Goal: Task Accomplishment & Management: Manage account settings

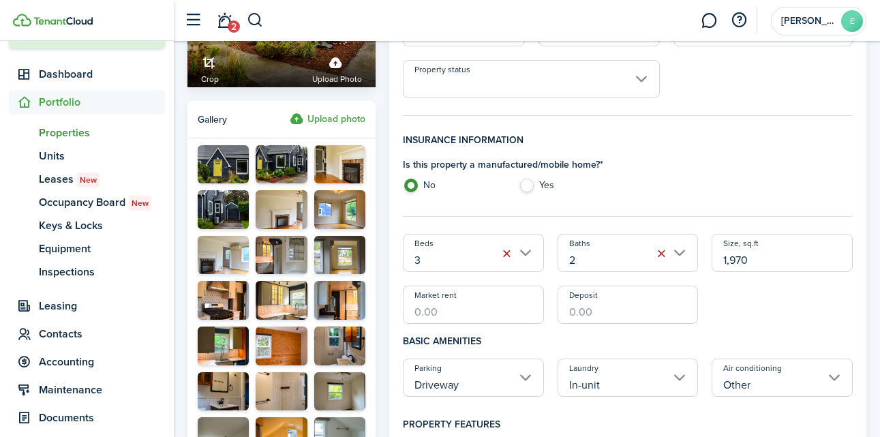
scroll to position [185, 0]
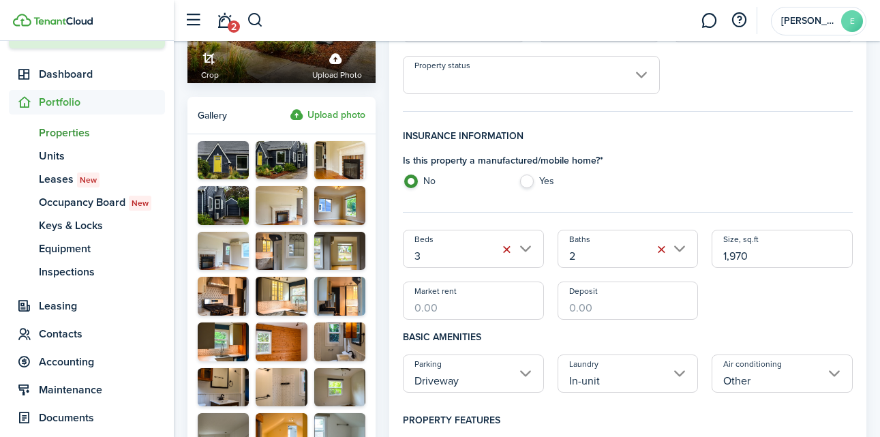
click at [662, 246] on button "button" at bounding box center [661, 249] width 19 height 19
click at [662, 247] on input "Baths" at bounding box center [628, 249] width 141 height 38
click at [588, 248] on div at bounding box center [440, 218] width 1098 height 655
click at [684, 246] on input "Baths" at bounding box center [628, 249] width 141 height 38
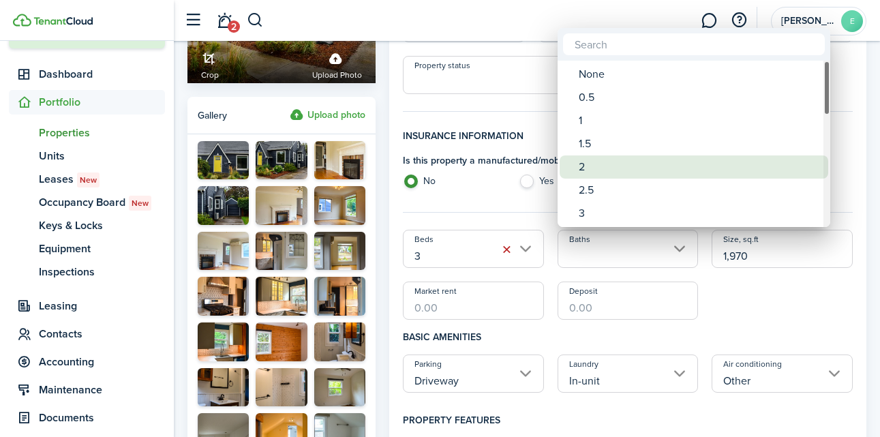
click at [635, 160] on div "2" at bounding box center [699, 166] width 241 height 23
type input "2"
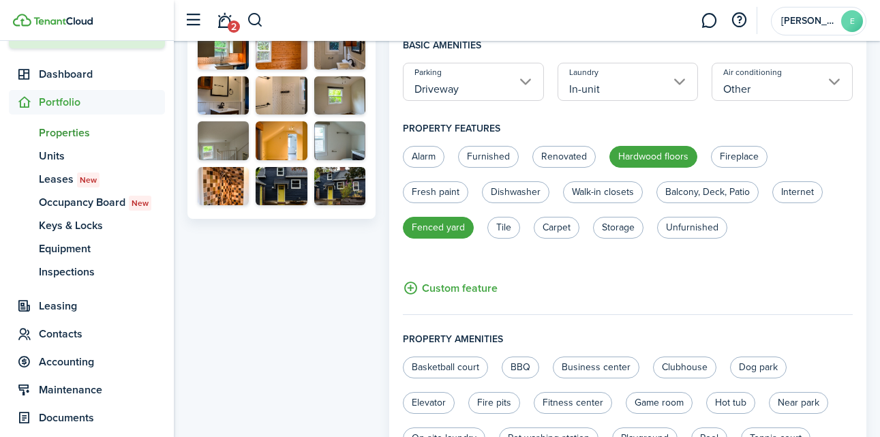
scroll to position [470, 0]
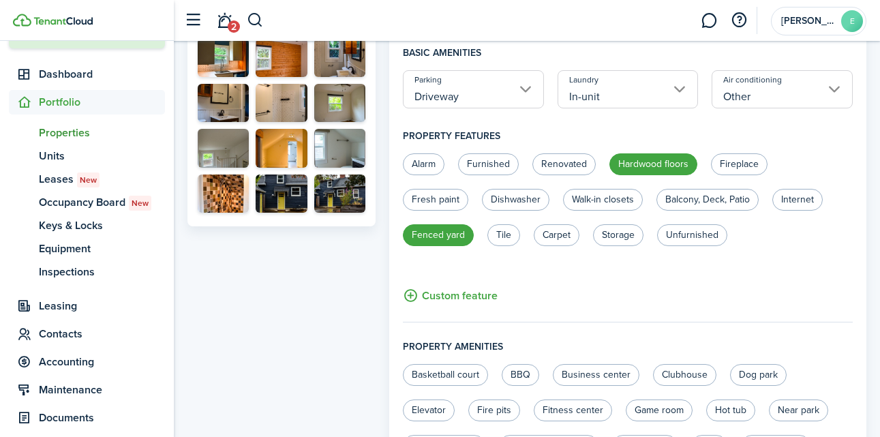
click at [466, 293] on button "Custom feature" at bounding box center [450, 295] width 95 height 17
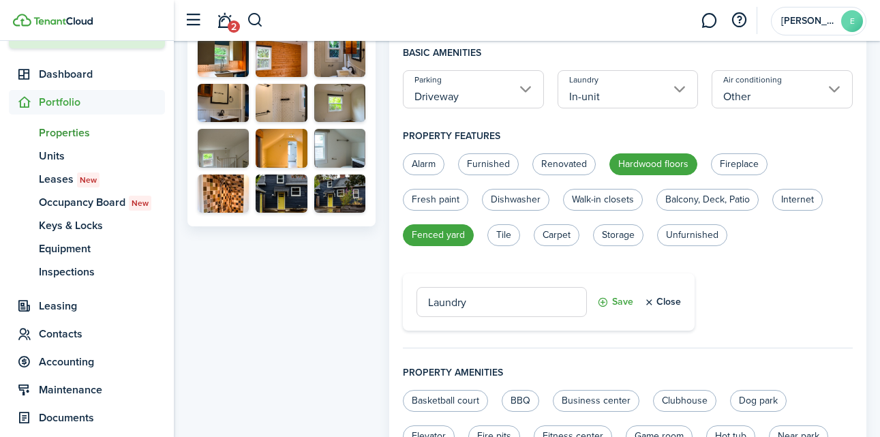
type input "Laundry"
click at [620, 301] on button "Save" at bounding box center [615, 302] width 36 height 30
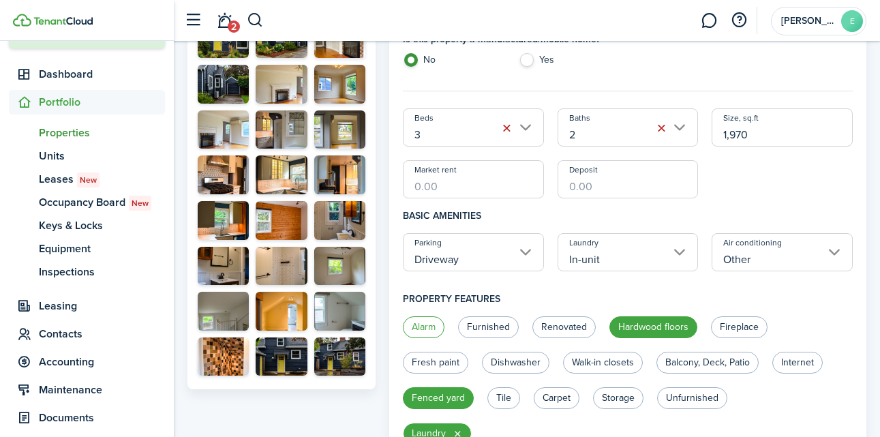
scroll to position [0, 0]
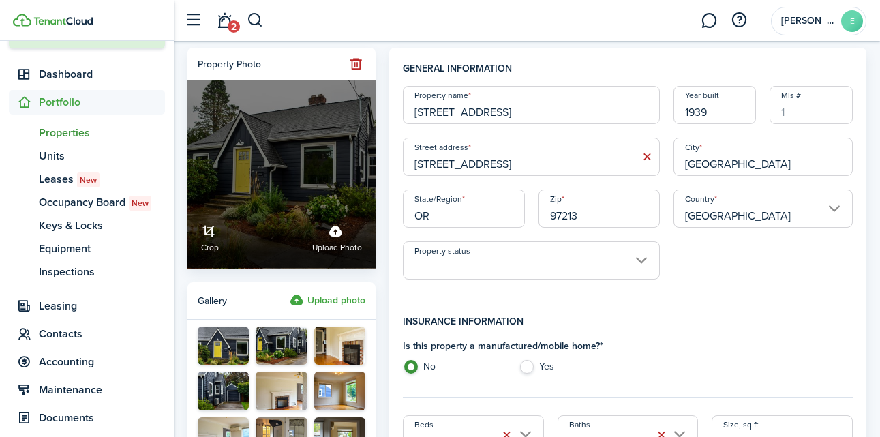
drag, startPoint x: 520, startPoint y: 110, endPoint x: 372, endPoint y: 110, distance: 148.6
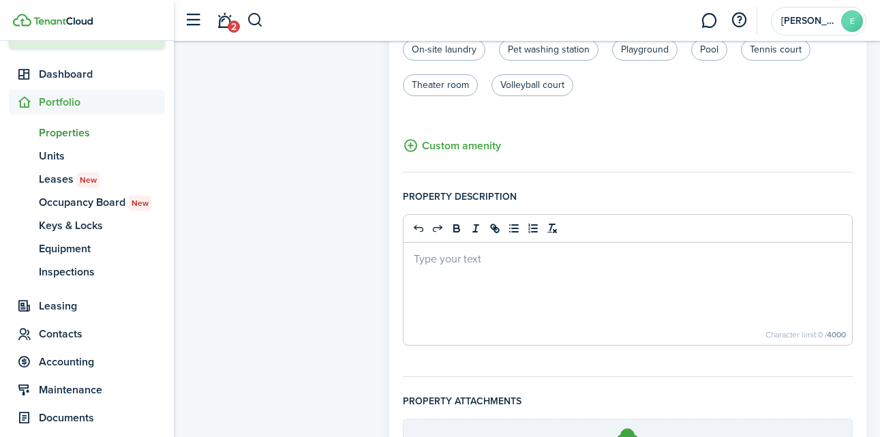
scroll to position [888, 0]
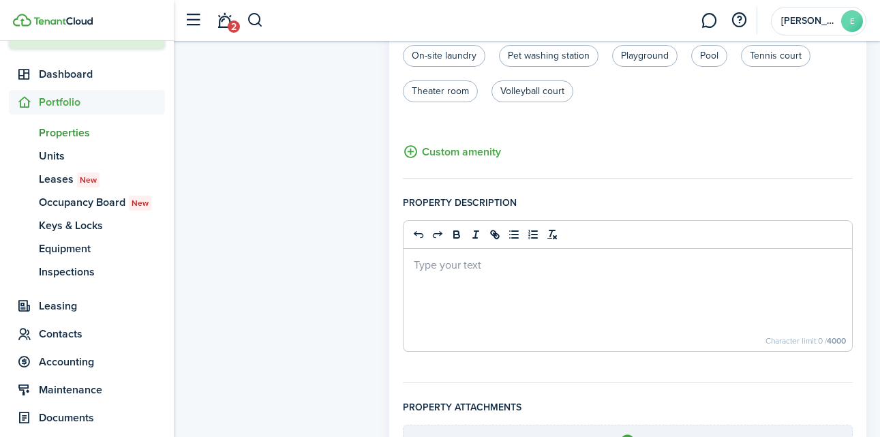
click at [469, 278] on div at bounding box center [628, 300] width 449 height 102
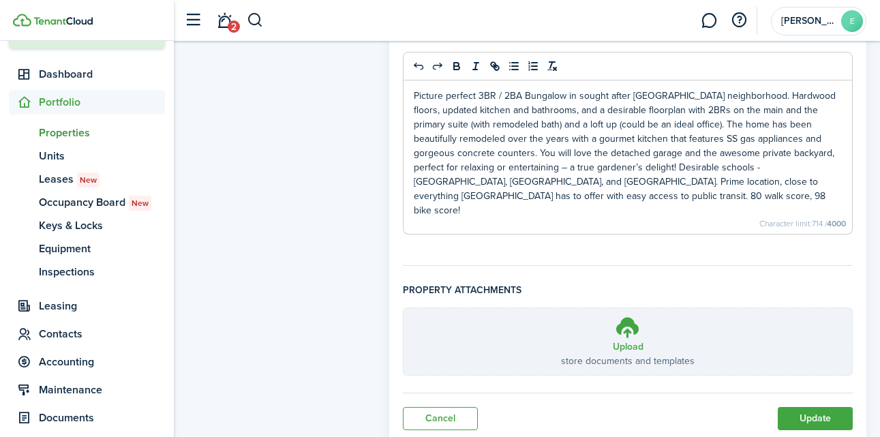
scroll to position [1085, 0]
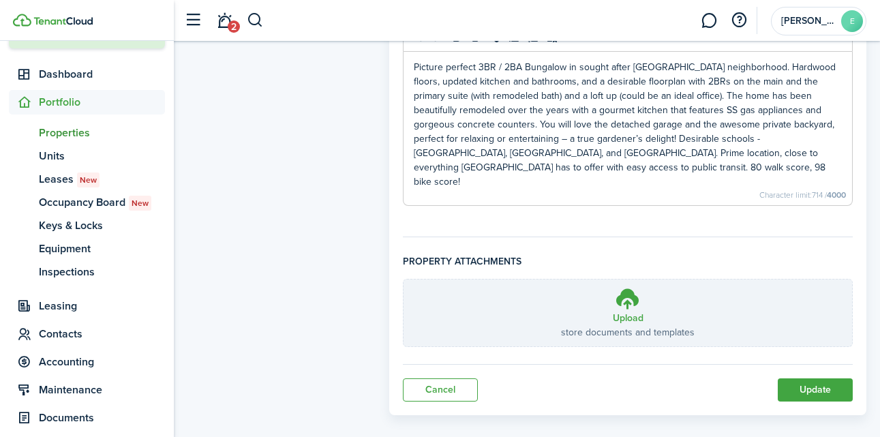
click at [812, 378] on button "Update" at bounding box center [815, 389] width 75 height 23
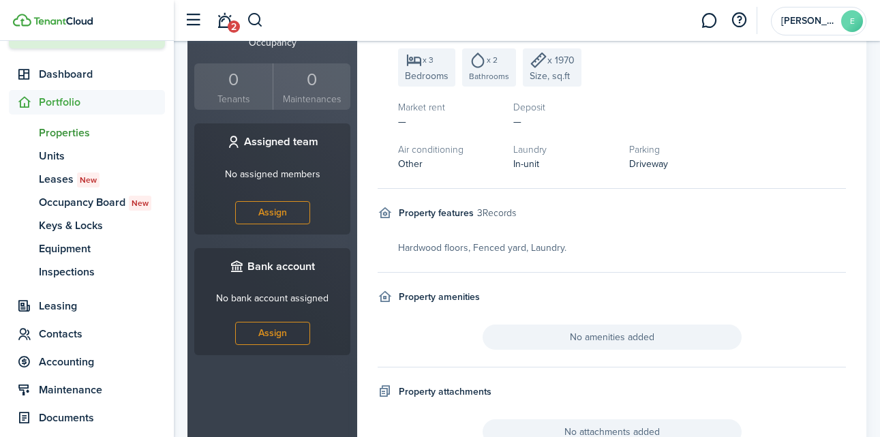
scroll to position [496, 0]
click at [280, 321] on link "Assign" at bounding box center [272, 332] width 75 height 23
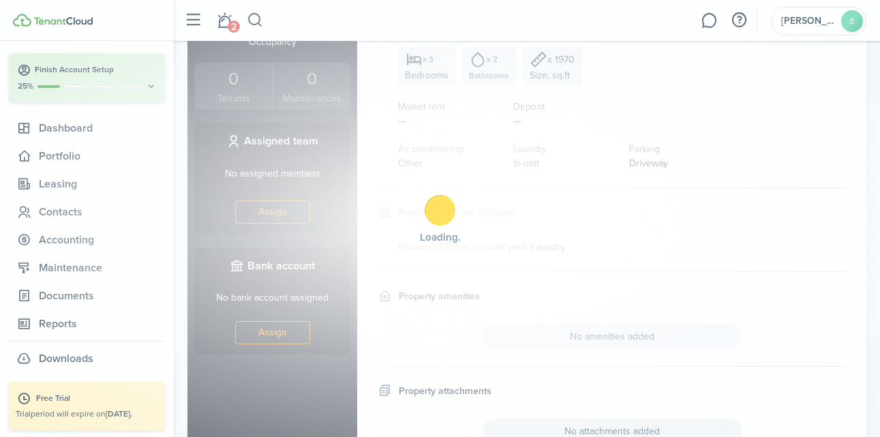
scroll to position [42, 0]
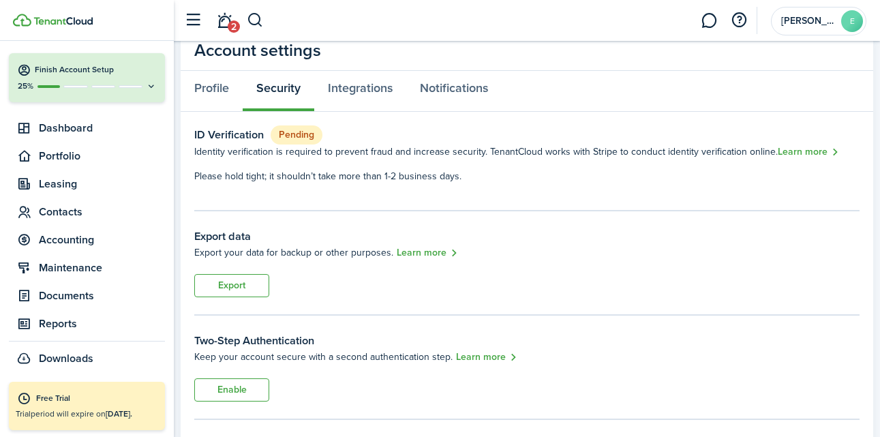
scroll to position [53, 0]
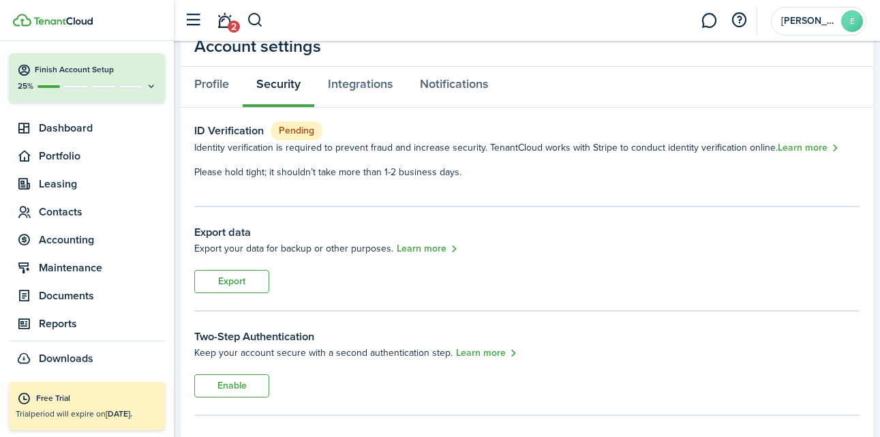
click at [225, 390] on button "Enable" at bounding box center [231, 385] width 75 height 23
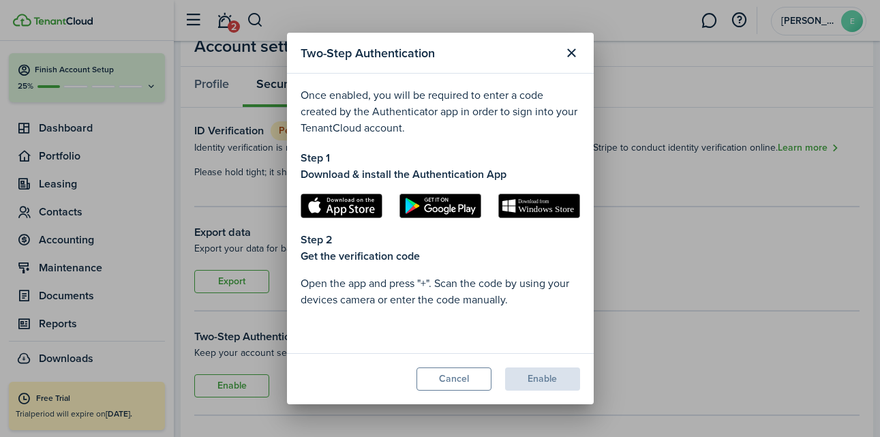
scroll to position [296, 0]
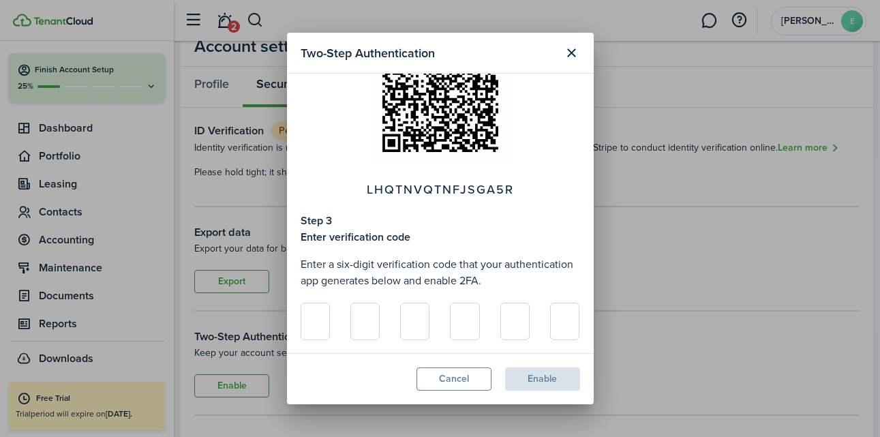
click at [578, 51] on button "Close modal" at bounding box center [571, 53] width 23 height 23
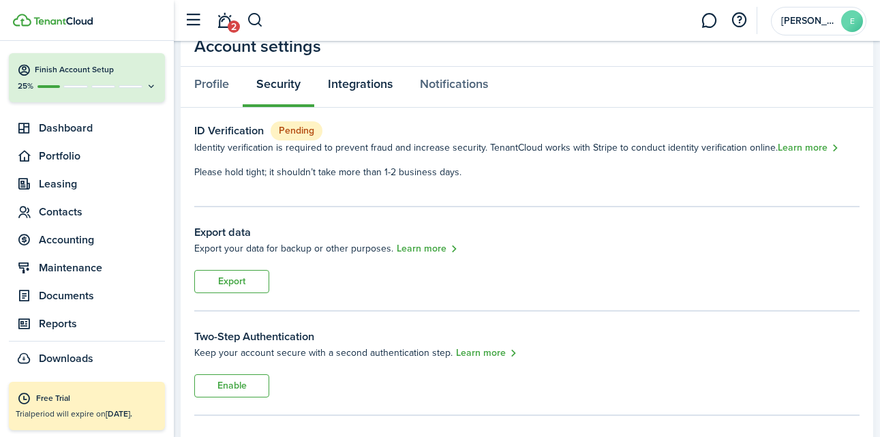
click at [359, 91] on link "Integrations" at bounding box center [360, 87] width 92 height 41
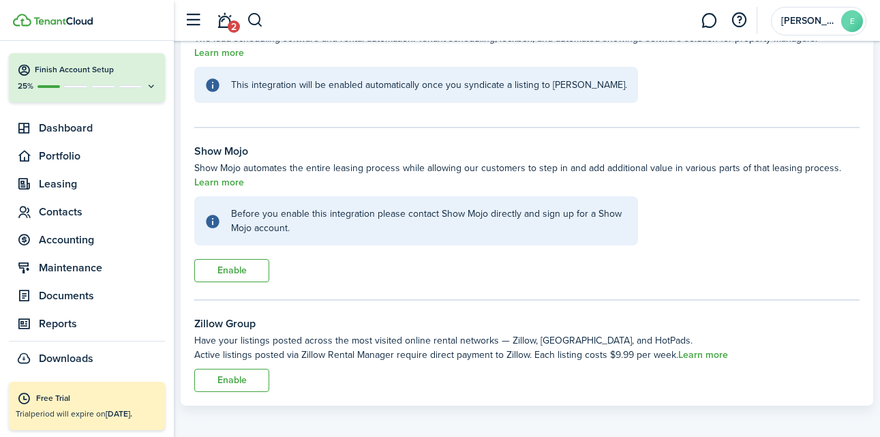
scroll to position [262, 0]
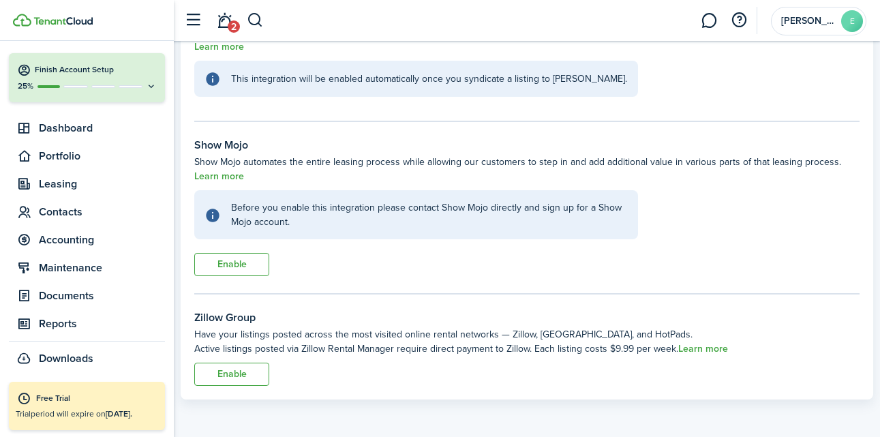
click at [245, 372] on button "Enable" at bounding box center [231, 374] width 75 height 23
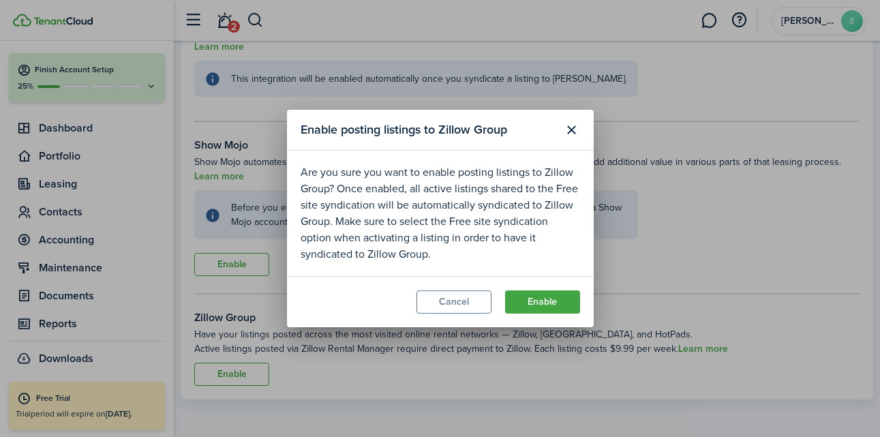
click at [537, 301] on button "Enable" at bounding box center [542, 301] width 75 height 23
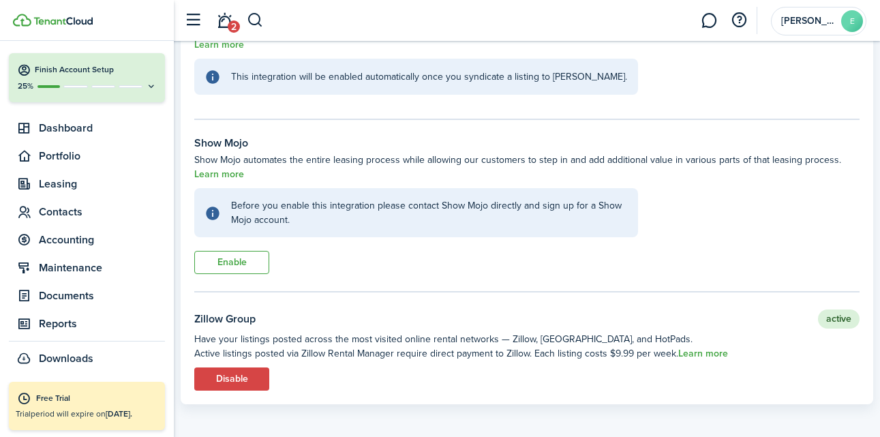
scroll to position [265, 0]
click at [690, 355] on link "Learn more" at bounding box center [703, 353] width 50 height 11
click at [83, 181] on span "Leasing" at bounding box center [102, 184] width 126 height 16
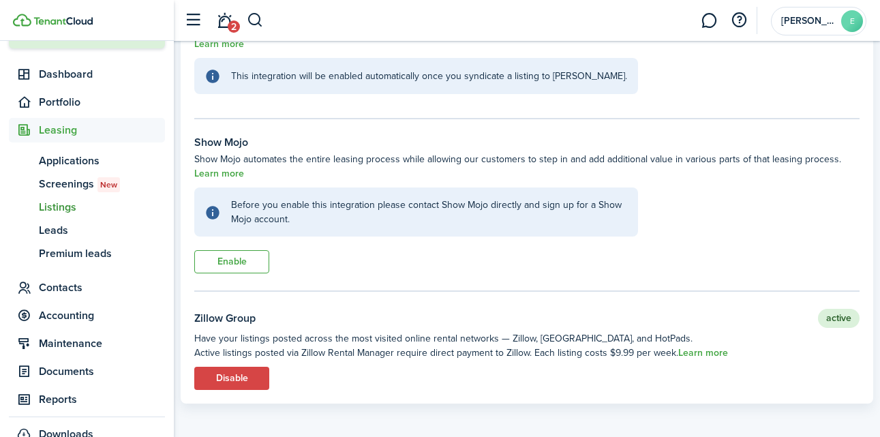
click at [94, 205] on span "Listings" at bounding box center [102, 207] width 126 height 16
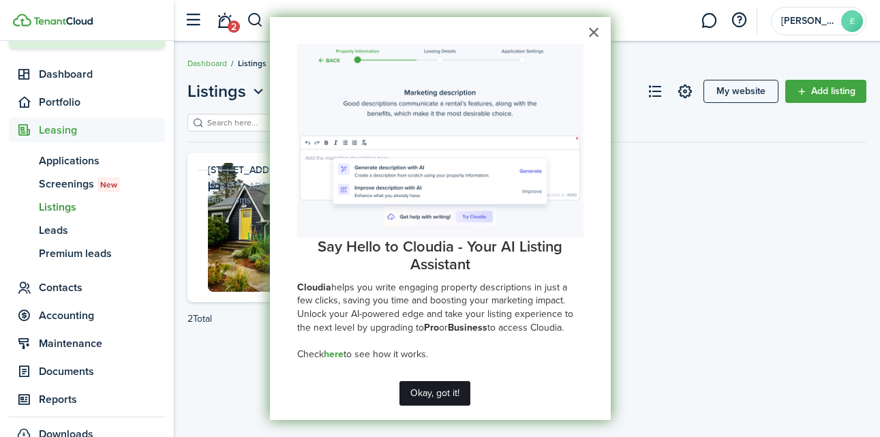
click at [449, 401] on button "Okay, got it!" at bounding box center [435, 393] width 71 height 25
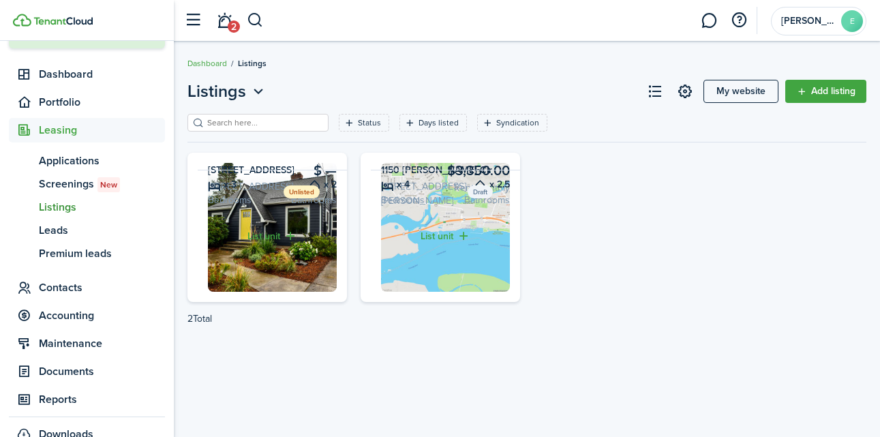
scroll to position [79, 0]
click at [293, 163] on img at bounding box center [272, 227] width 129 height 129
click at [79, 101] on span "Portfolio" at bounding box center [102, 102] width 126 height 16
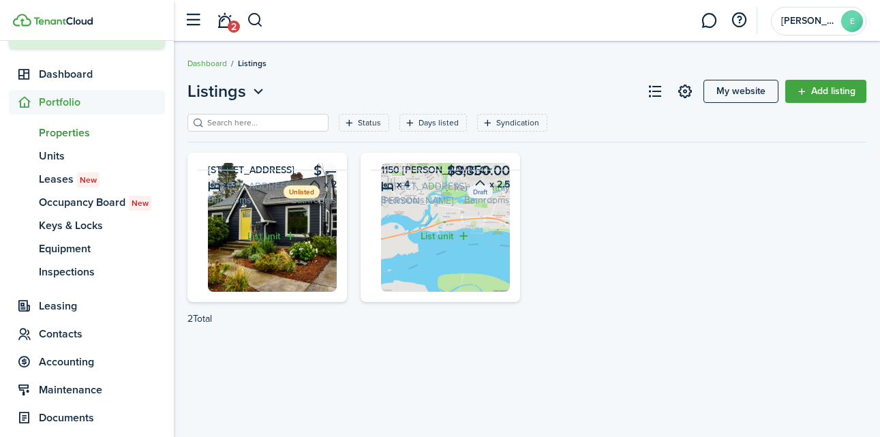
click at [95, 138] on span "Properties" at bounding box center [102, 133] width 126 height 16
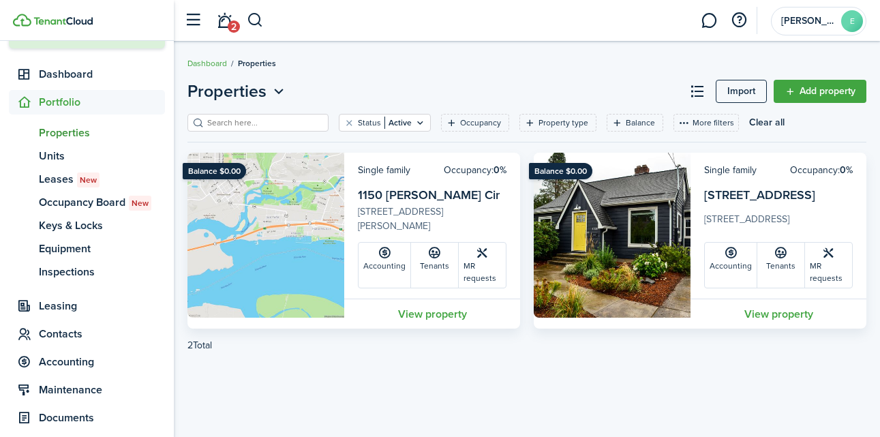
click at [755, 310] on link "View property" at bounding box center [779, 314] width 176 height 30
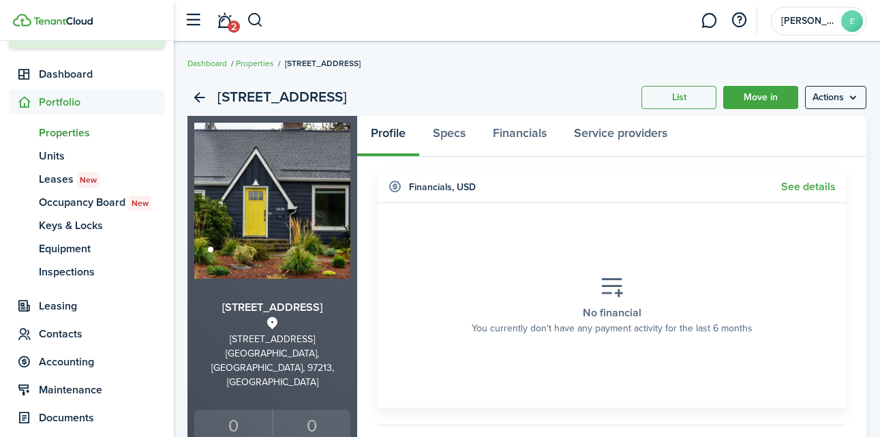
click at [841, 101] on menu-btn "Actions" at bounding box center [835, 97] width 61 height 23
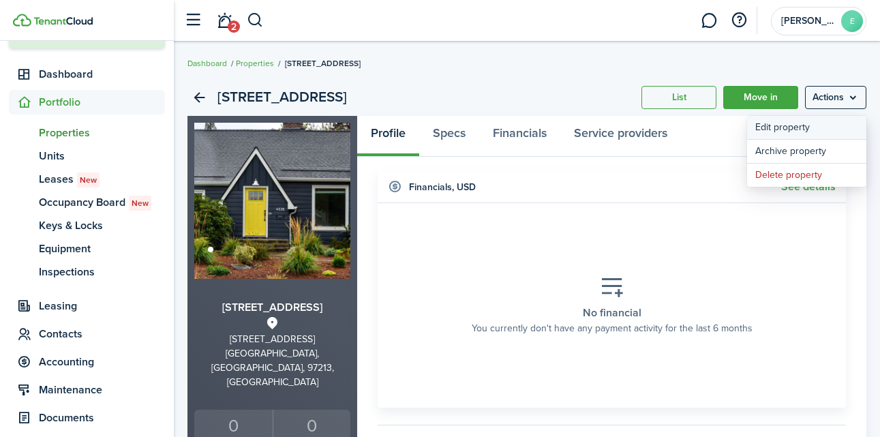
click at [809, 132] on link "Edit property" at bounding box center [806, 127] width 119 height 23
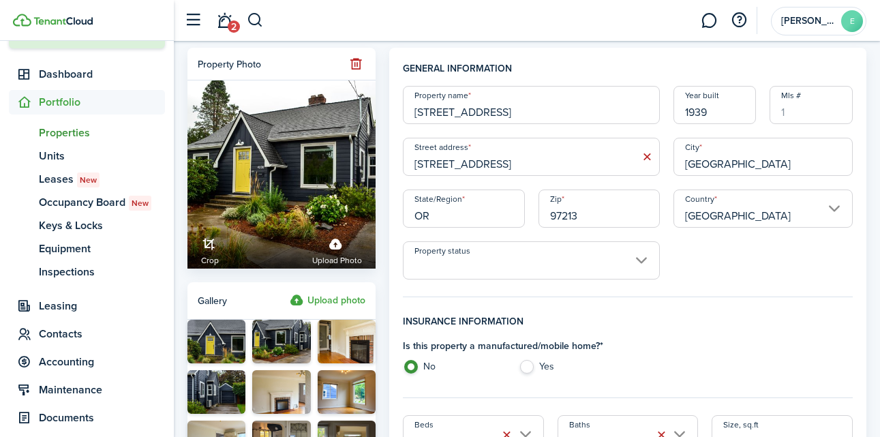
click at [644, 69] on h4 "General information" at bounding box center [628, 73] width 450 height 25
click at [108, 80] on span "Dashboard" at bounding box center [102, 74] width 126 height 16
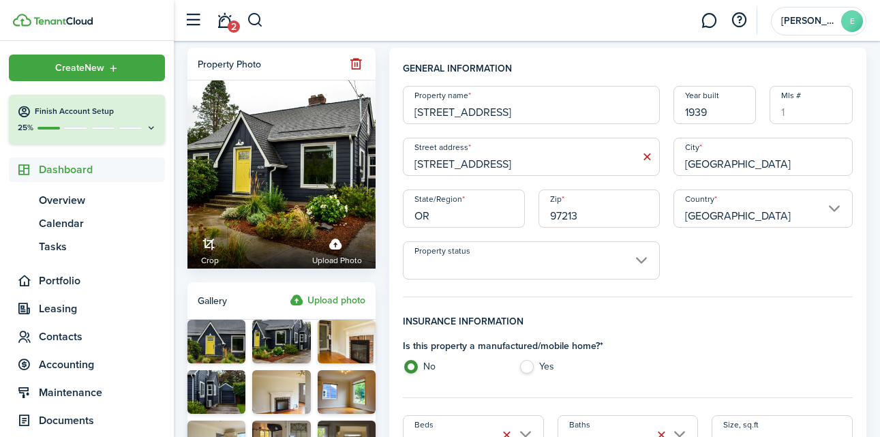
scroll to position [125, 0]
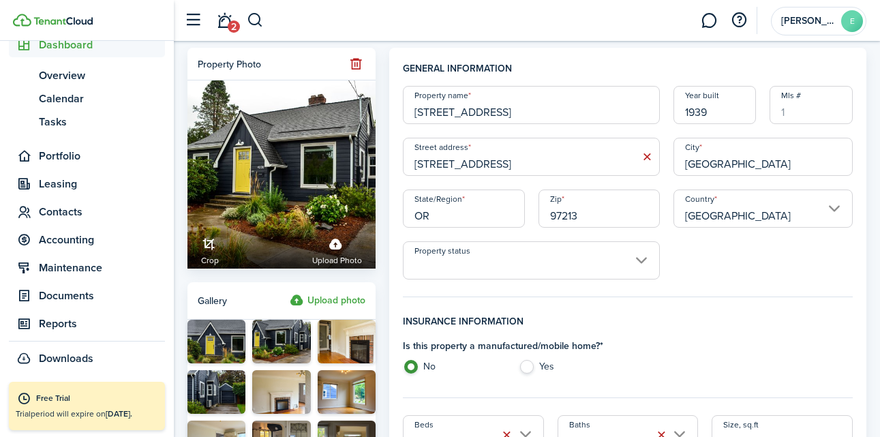
click at [582, 23] on header-wrapper "2 [PERSON_NAME]" at bounding box center [521, 20] width 689 height 41
